Goal: Go to known website: Access a specific website the user already knows

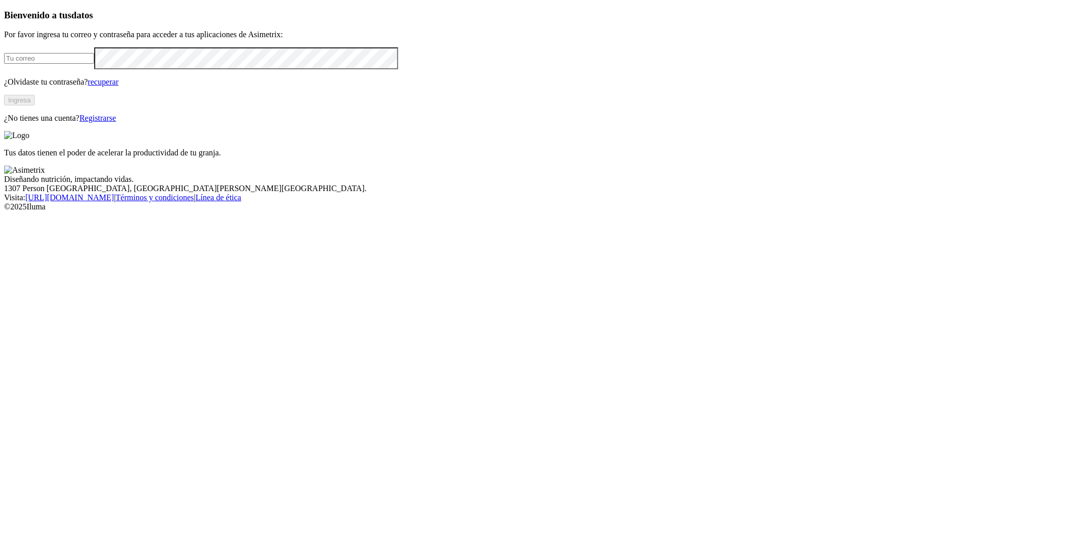
click at [94, 64] on input "email" at bounding box center [49, 58] width 90 height 11
type input "[EMAIL_ADDRESS][DOMAIN_NAME]"
click at [31, 104] on font "Ingresa" at bounding box center [19, 100] width 22 height 8
